Goal: Information Seeking & Learning: Understand process/instructions

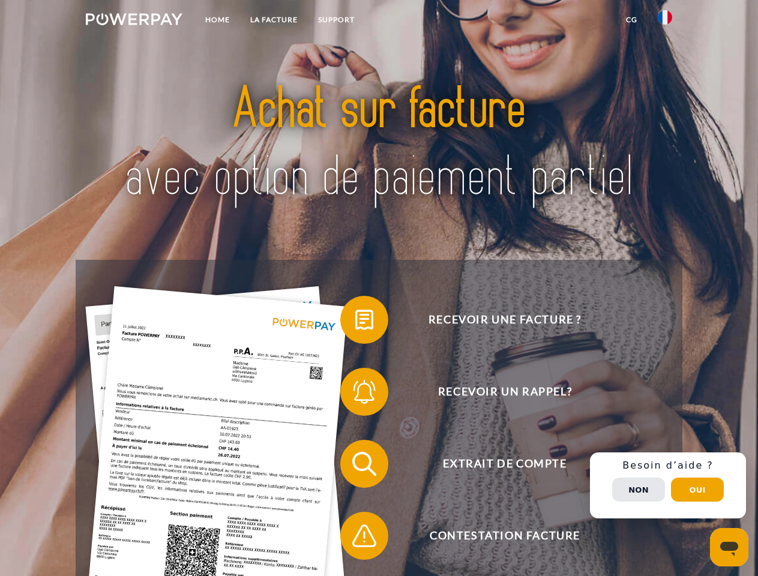
click at [134, 21] on img at bounding box center [134, 19] width 97 height 12
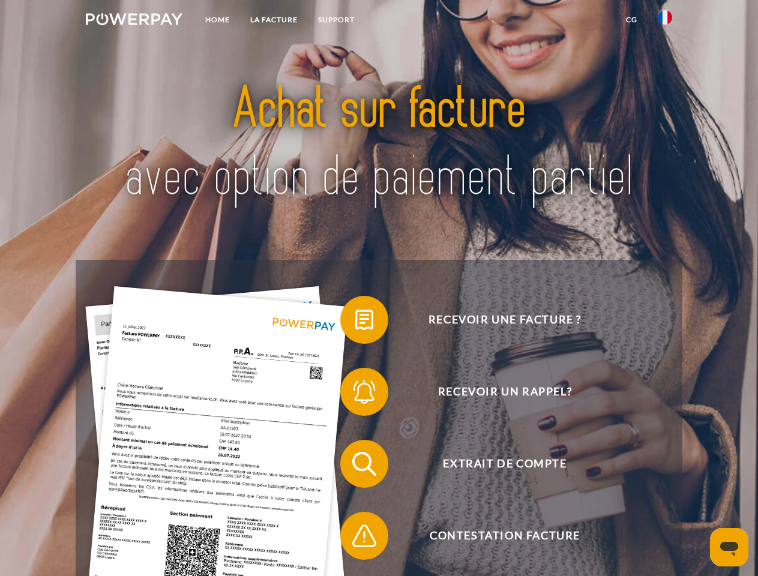
click at [665, 21] on img at bounding box center [665, 17] width 14 height 14
click at [631, 20] on link "CG" at bounding box center [632, 20] width 32 height 22
click at [355, 322] on span at bounding box center [346, 320] width 60 height 60
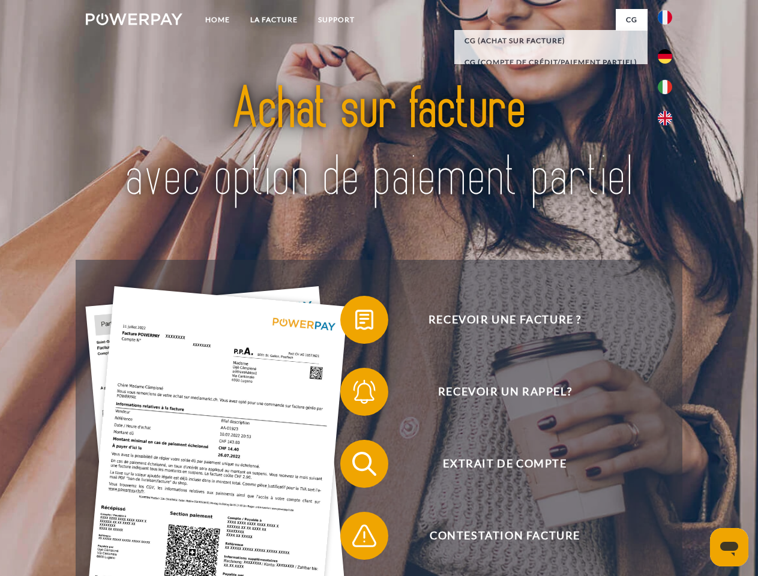
click at [355, 394] on span at bounding box center [346, 392] width 60 height 60
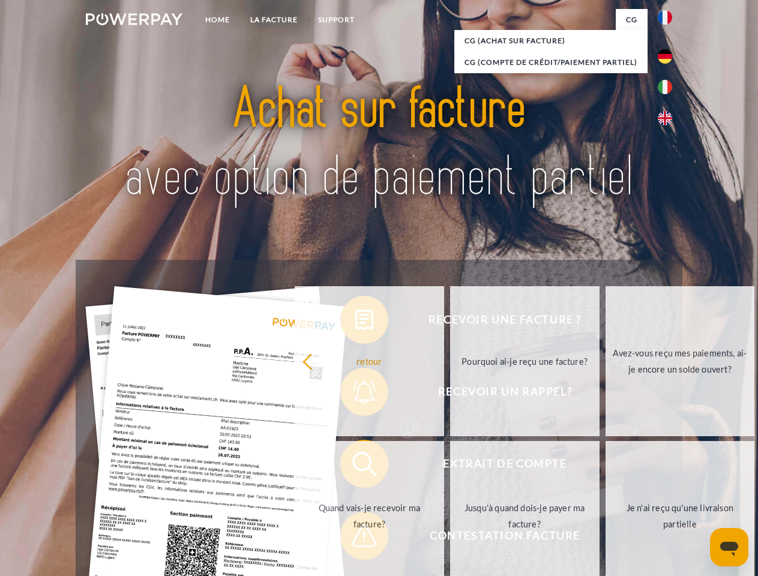
click at [450, 466] on link "Jusqu'à quand dois-je payer ma facture?" at bounding box center [524, 516] width 149 height 150
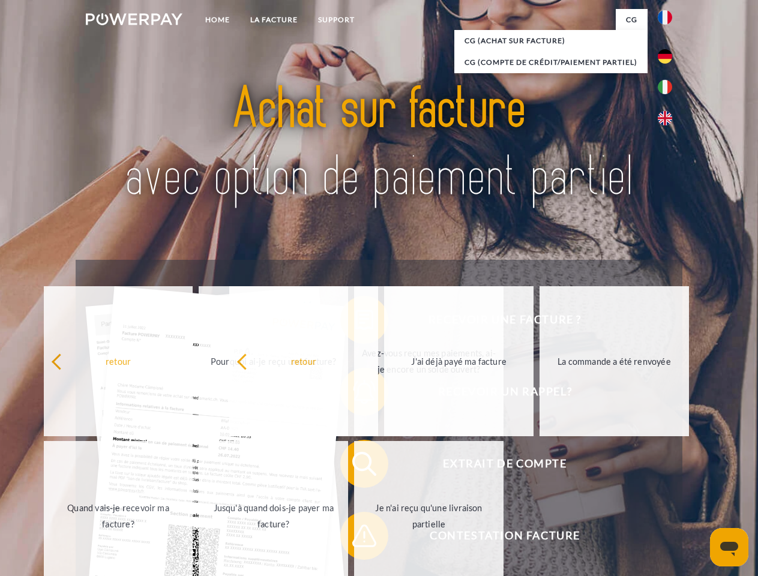
click at [355, 538] on span at bounding box center [346, 536] width 60 height 60
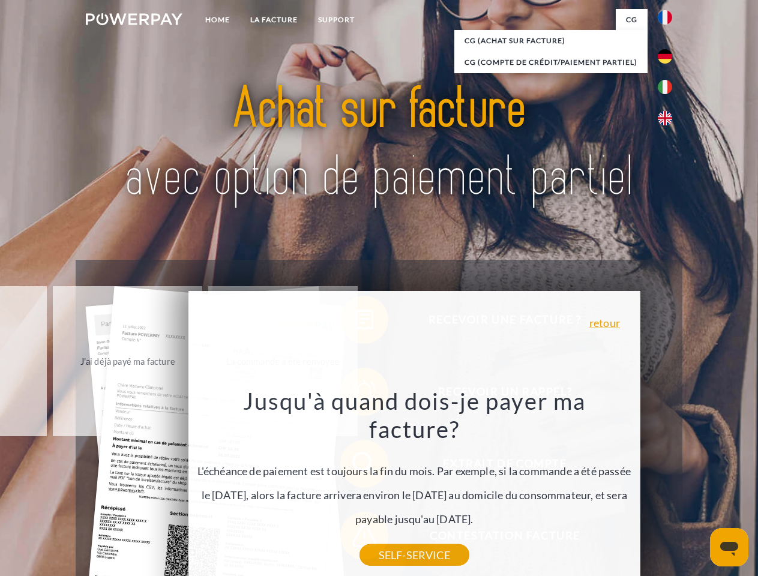
click at [668, 486] on div "Recevoir une facture ? Recevoir un rappel? Extrait de compte retour" at bounding box center [379, 500] width 606 height 480
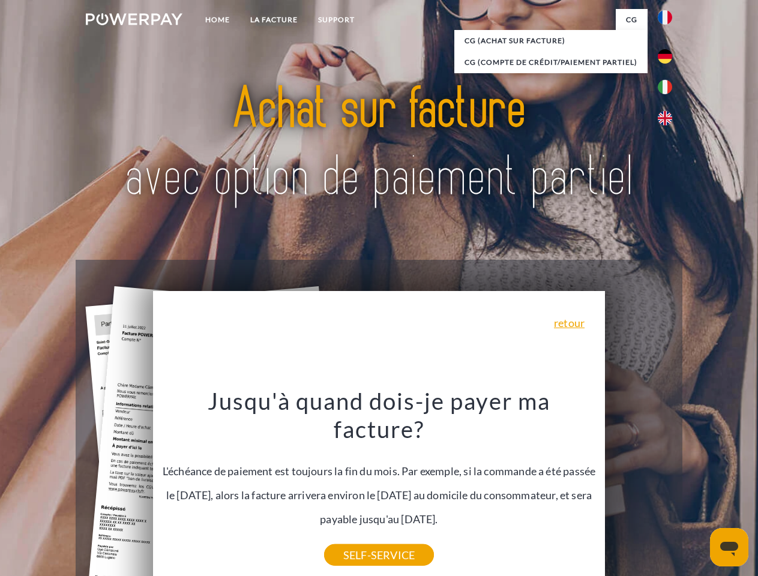
click at [639, 488] on span "Extrait de compte" at bounding box center [505, 464] width 294 height 48
click at [697, 490] on header "Home LA FACTURE Support" at bounding box center [379, 414] width 758 height 829
